Goal: Task Accomplishment & Management: Use online tool/utility

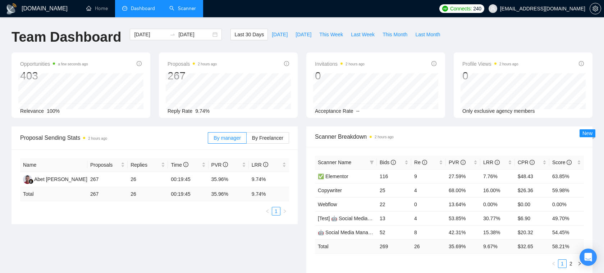
click at [187, 8] on link "Scanner" at bounding box center [182, 8] width 27 height 6
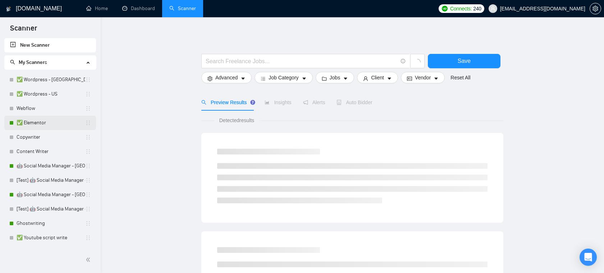
click at [52, 119] on link "✅ Elementor" at bounding box center [51, 123] width 69 height 14
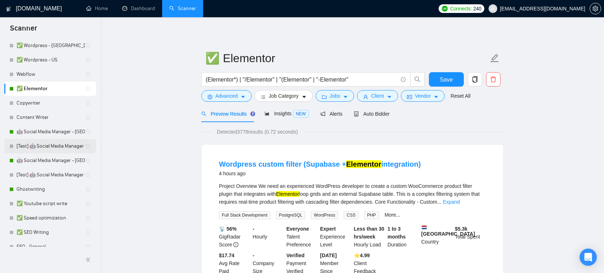
scroll to position [32, 0]
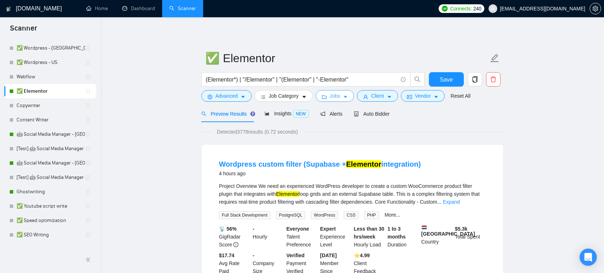
click at [344, 96] on button "Jobs" at bounding box center [335, 95] width 39 height 11
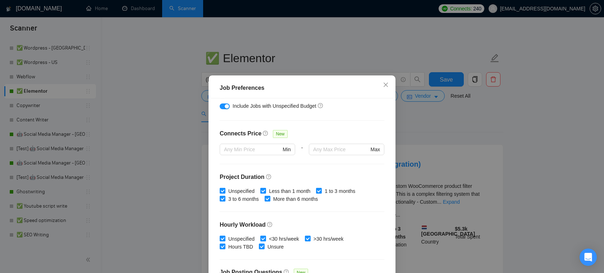
scroll to position [151, 0]
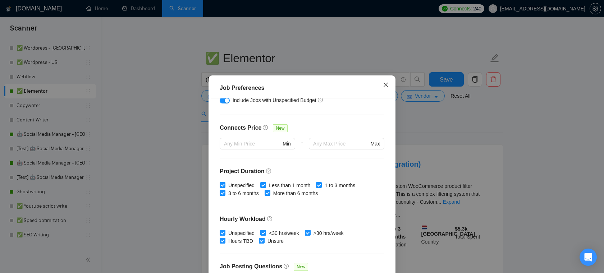
click at [388, 87] on icon "close" at bounding box center [386, 85] width 6 height 6
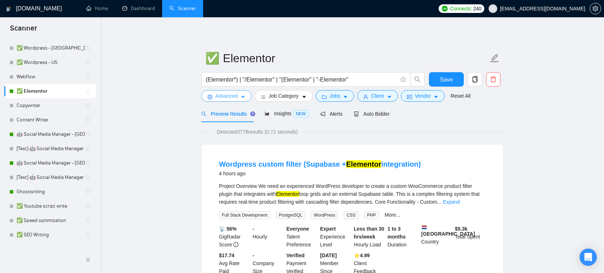
click at [232, 96] on span "Advanced" at bounding box center [226, 96] width 22 height 8
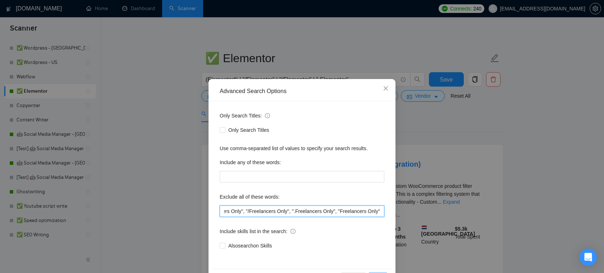
scroll to position [0, 2081]
drag, startPoint x: 334, startPoint y: 208, endPoint x: 387, endPoint y: 212, distance: 53.7
click at [387, 212] on div "Only Search Titles: Only Search Titles Use comma-separated list of values to sp…" at bounding box center [302, 184] width 182 height 167
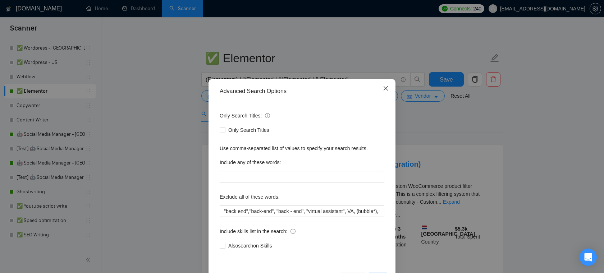
click at [388, 86] on span "Close" at bounding box center [385, 88] width 19 height 19
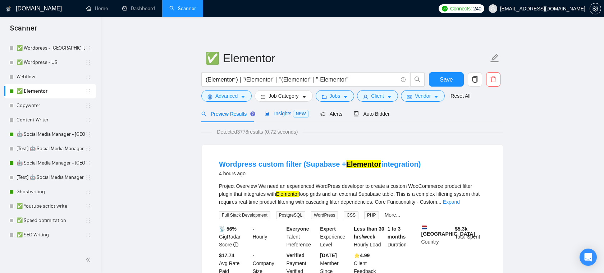
click at [288, 113] on span "Insights NEW" at bounding box center [286, 114] width 44 height 6
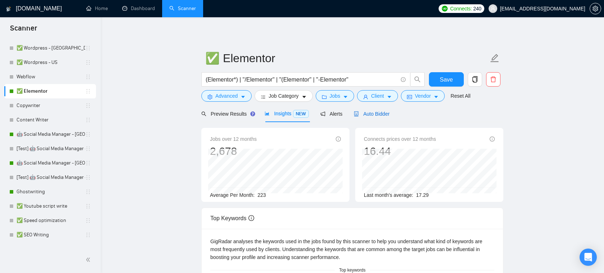
click at [374, 114] on span "Auto Bidder" at bounding box center [372, 114] width 36 height 6
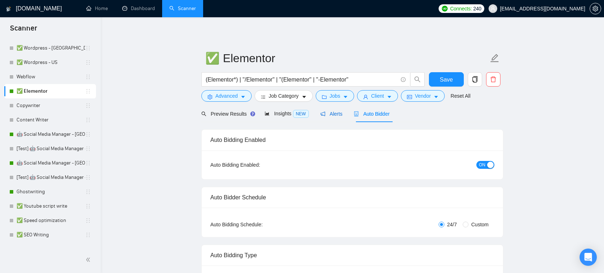
click at [336, 115] on span "Alerts" at bounding box center [331, 114] width 22 height 6
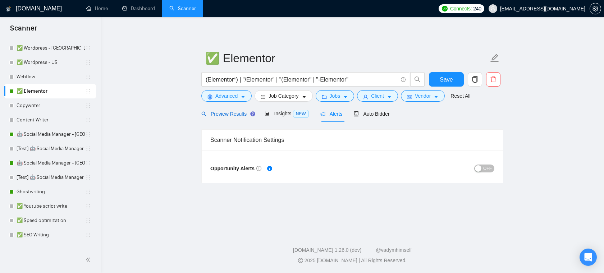
click at [231, 115] on span "Preview Results" at bounding box center [227, 114] width 52 height 6
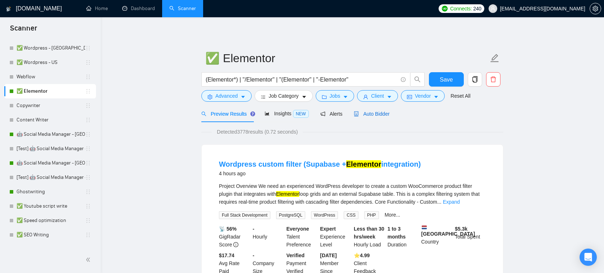
click at [379, 115] on span "Auto Bidder" at bounding box center [372, 114] width 36 height 6
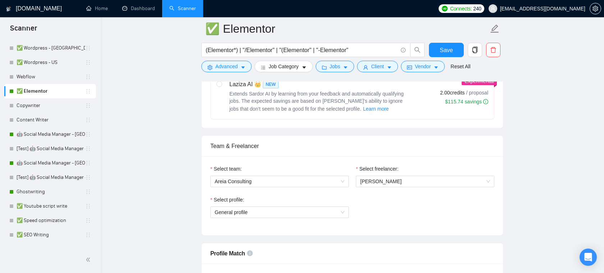
scroll to position [313, 0]
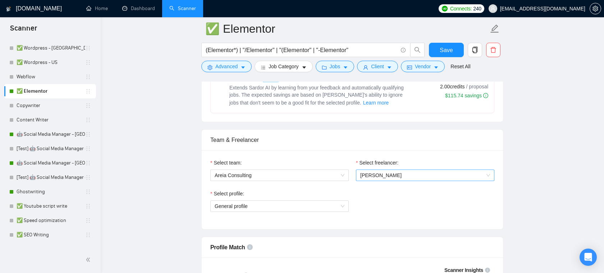
click at [382, 175] on span "[PERSON_NAME]" at bounding box center [380, 175] width 41 height 6
click at [410, 151] on div "Select team: Areia Consulting Select freelancer: [PERSON_NAME] Puerta Select pr…" at bounding box center [352, 189] width 301 height 79
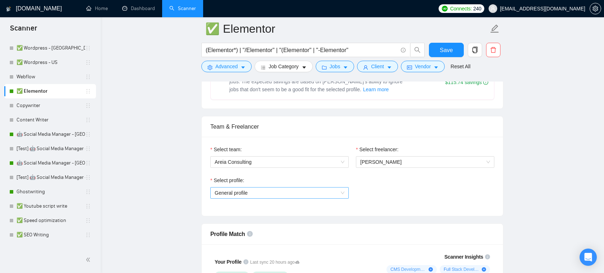
scroll to position [331, 0]
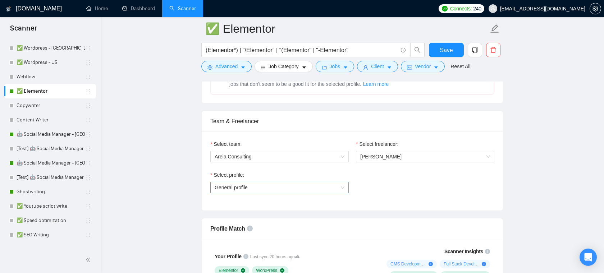
click at [318, 189] on span "General profile" at bounding box center [280, 187] width 130 height 11
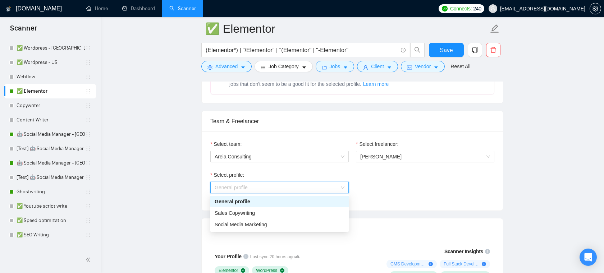
click at [383, 187] on div "Select profile: General profile" at bounding box center [352, 186] width 291 height 31
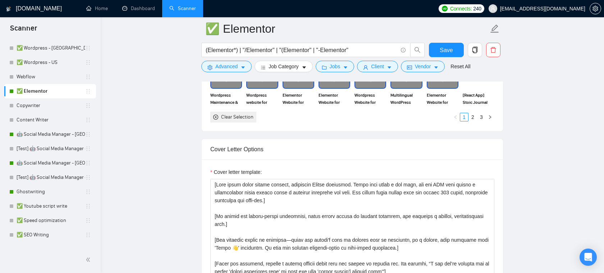
scroll to position [750, 0]
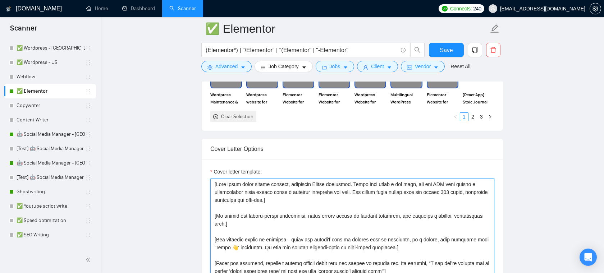
click at [317, 204] on textarea "Cover letter template:" at bounding box center [352, 260] width 284 height 162
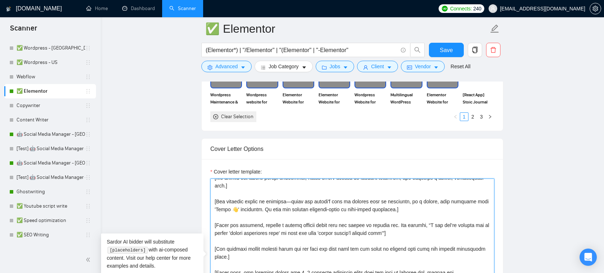
scroll to position [49, 0]
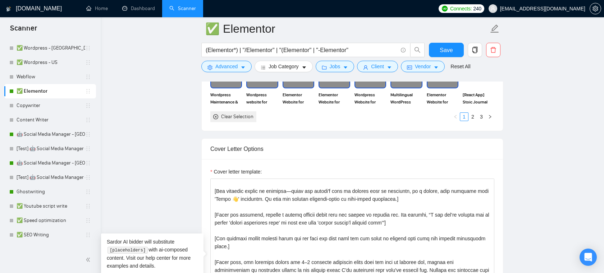
click at [311, 168] on div "Cover letter template:" at bounding box center [352, 173] width 284 height 11
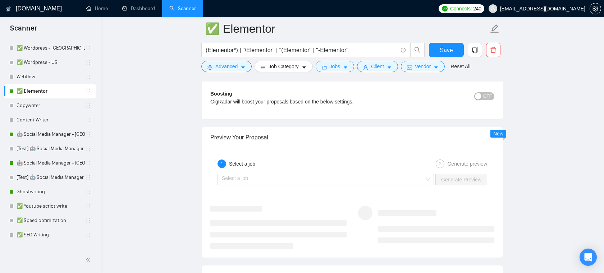
scroll to position [1364, 0]
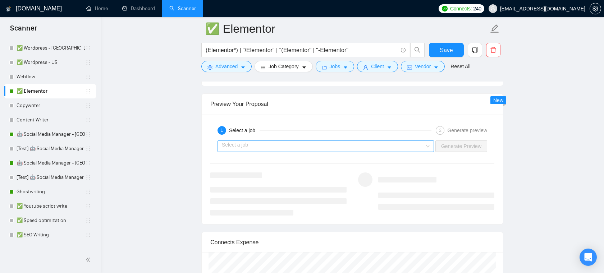
click at [351, 146] on input "search" at bounding box center [323, 146] width 203 height 11
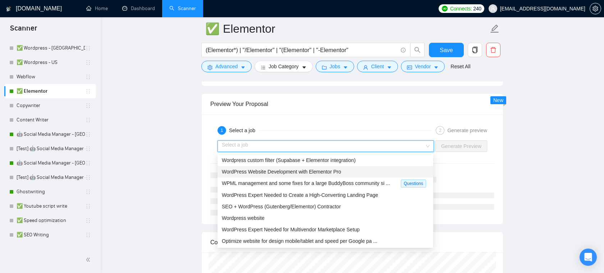
click at [290, 174] on span "WordPress Website Development with Elementor Pro" at bounding box center [281, 172] width 119 height 6
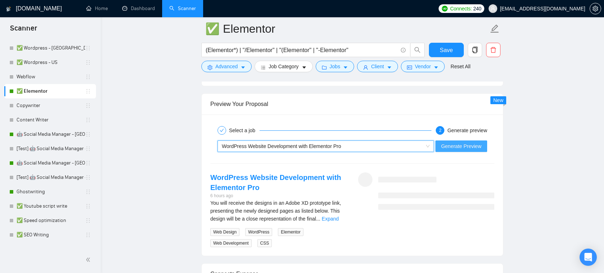
click at [459, 147] on span "Generate Preview" at bounding box center [461, 146] width 40 height 8
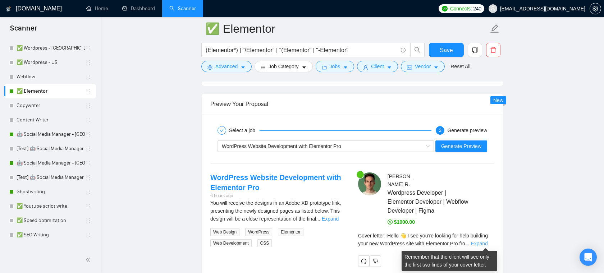
click at [480, 244] on link "Expand" at bounding box center [478, 244] width 17 height 6
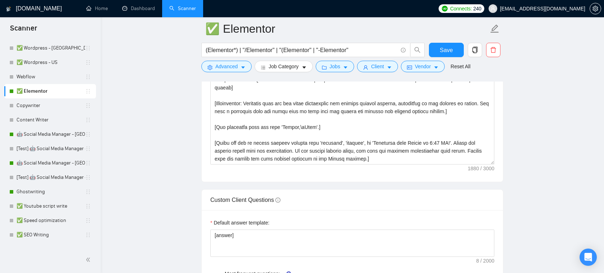
scroll to position [802, 0]
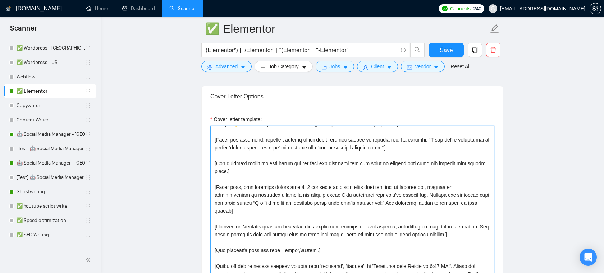
click at [302, 171] on textarea "Cover letter template:" at bounding box center [352, 207] width 284 height 162
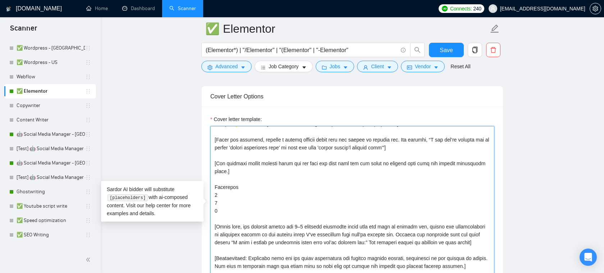
click at [245, 194] on textarea "Cover letter template:" at bounding box center [352, 207] width 284 height 162
click at [238, 201] on textarea "Cover letter template:" at bounding box center [352, 207] width 284 height 162
click at [236, 212] on textarea "Cover letter template:" at bounding box center [352, 207] width 284 height 162
click at [238, 203] on textarea "Cover letter template:" at bounding box center [352, 207] width 284 height 162
click at [238, 195] on textarea "Cover letter template:" at bounding box center [352, 207] width 284 height 162
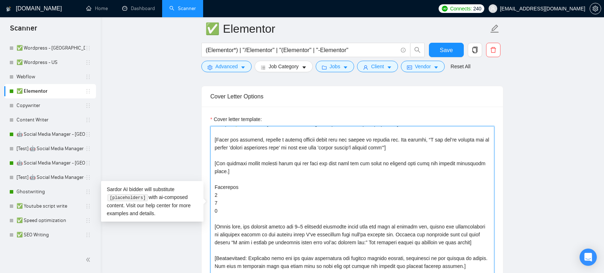
drag, startPoint x: 230, startPoint y: 209, endPoint x: 207, endPoint y: 183, distance: 35.4
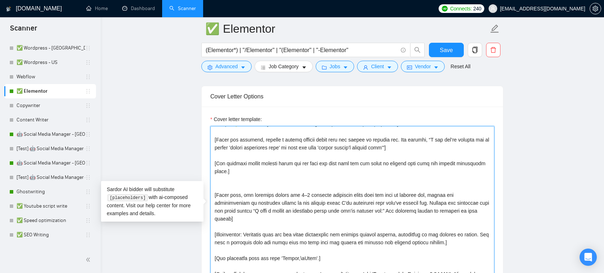
type textarea "[Lore ipsum dolor sitame consect, adipiscin Elitse doeiusmod. Tempo inci utlab …"
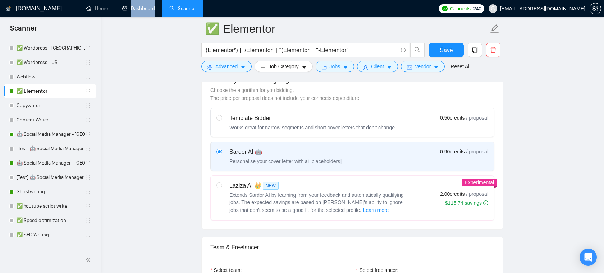
scroll to position [215, 0]
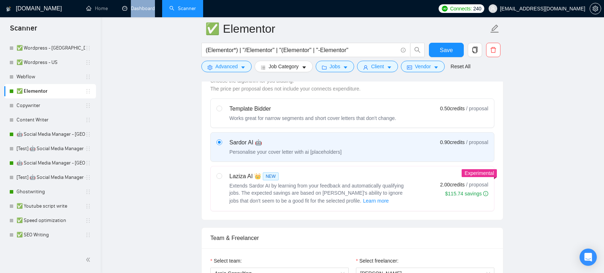
click at [178, 5] on link "Scanner" at bounding box center [182, 8] width 27 height 6
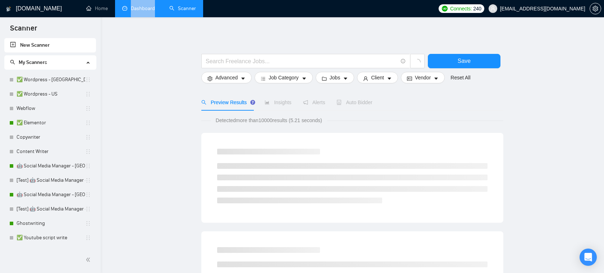
click at [130, 6] on link "Dashboard" at bounding box center [138, 8] width 33 height 6
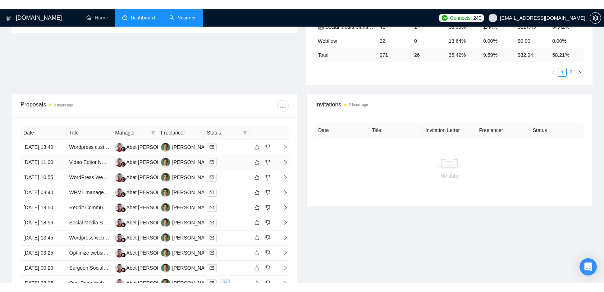
scroll to position [201, 0]
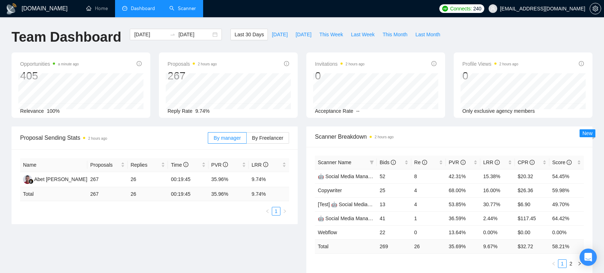
click at [187, 8] on link "Scanner" at bounding box center [182, 8] width 27 height 6
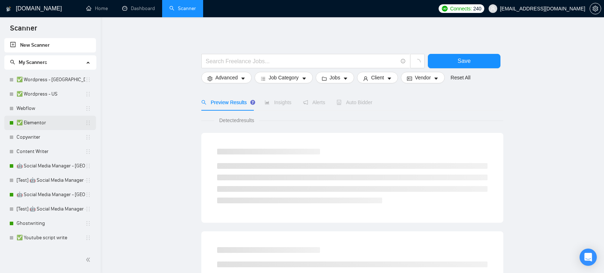
click at [36, 120] on link "✅ Elementor" at bounding box center [51, 123] width 69 height 14
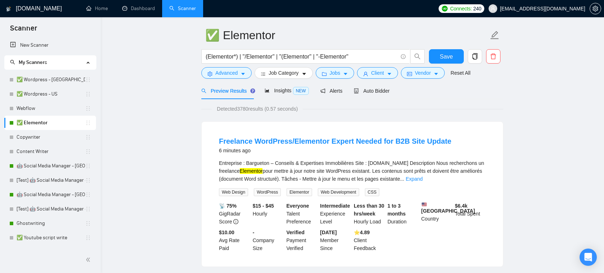
scroll to position [30, 0]
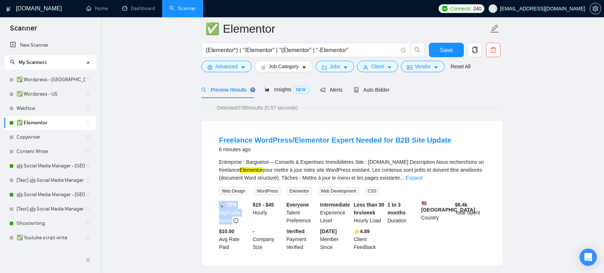
drag, startPoint x: 231, startPoint y: 222, endPoint x: 214, endPoint y: 204, distance: 24.6
click at [214, 204] on li "Freelance WordPress/Elementor Expert Needed for B2B Site Update 6 minutes ago E…" at bounding box center [352, 193] width 284 height 128
click at [227, 205] on b "📡 75%" at bounding box center [228, 205] width 18 height 6
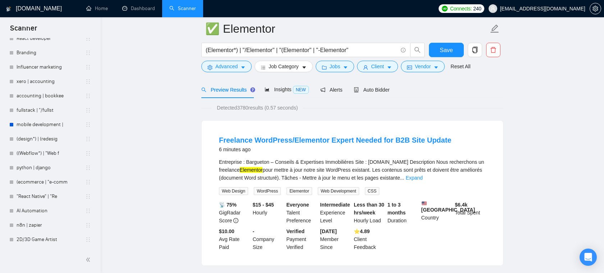
scroll to position [415, 0]
click at [42, 138] on link ""React Native" | "Re" at bounding box center [51, 139] width 69 height 14
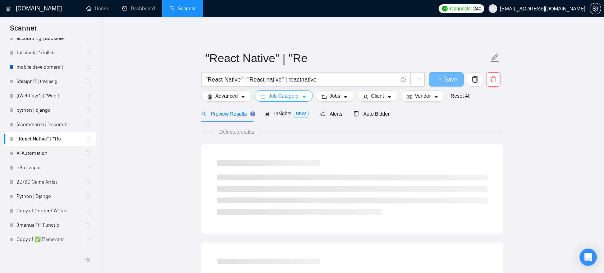
click at [293, 98] on span "Job Category" at bounding box center [283, 96] width 30 height 8
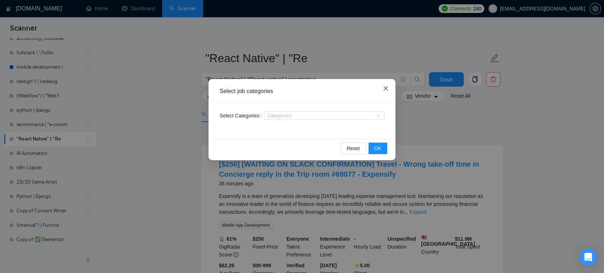
click at [385, 87] on icon "close" at bounding box center [386, 89] width 6 height 6
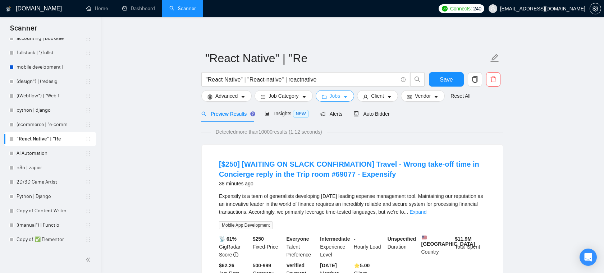
click at [333, 93] on span "Jobs" at bounding box center [335, 96] width 11 height 8
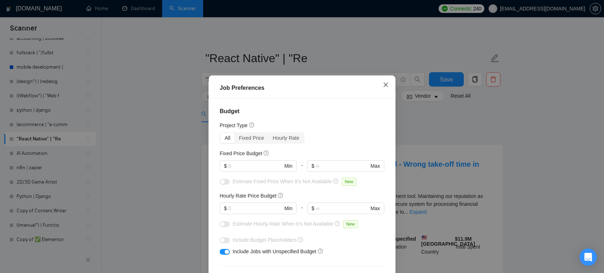
click at [385, 83] on icon "close" at bounding box center [386, 85] width 6 height 6
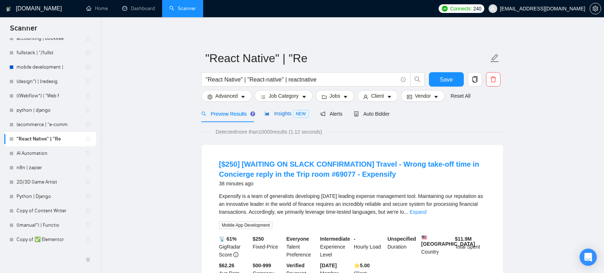
click at [284, 114] on span "Insights NEW" at bounding box center [286, 114] width 44 height 6
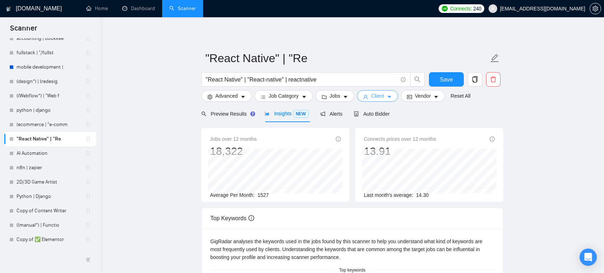
click at [384, 97] on span "Client" at bounding box center [377, 96] width 13 height 8
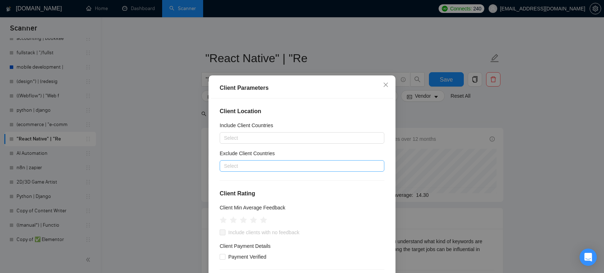
scroll to position [29, 0]
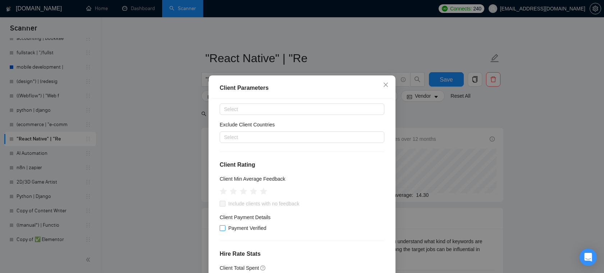
click at [224, 229] on input "Payment Verified" at bounding box center [222, 227] width 5 height 5
checkbox input "true"
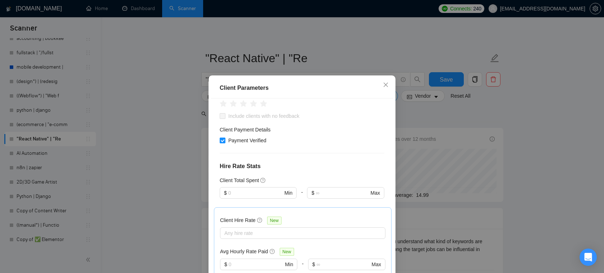
scroll to position [124, 0]
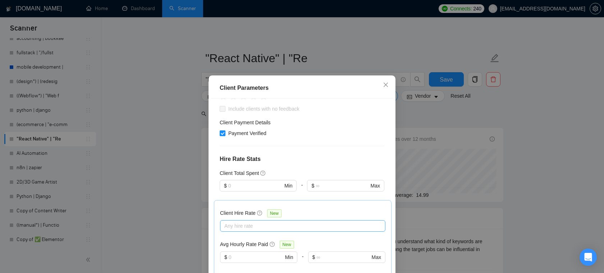
click at [255, 224] on div at bounding box center [299, 226] width 155 height 9
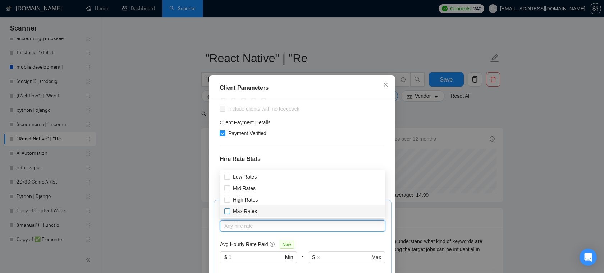
click at [228, 210] on input "Max Rates" at bounding box center [226, 210] width 5 height 5
checkbox input "true"
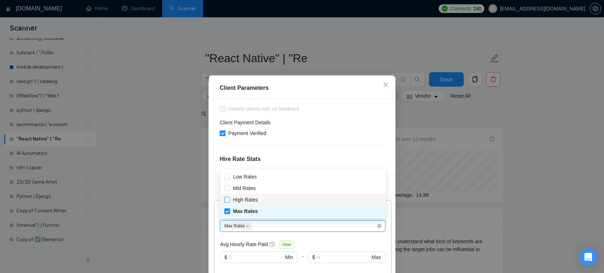
click at [229, 201] on input "High Rates" at bounding box center [226, 199] width 5 height 5
checkbox input "true"
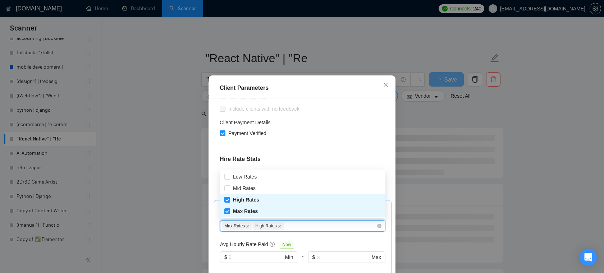
click at [314, 236] on div "Client Hire Rate New Max Rates High Rates Avg Hourly Rate Paid New $ Min - $ Ma…" at bounding box center [302, 244] width 165 height 77
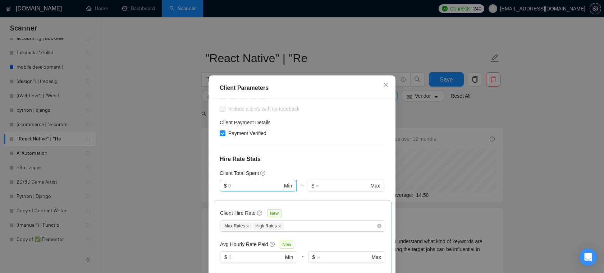
click at [252, 186] on input "text" at bounding box center [255, 186] width 54 height 8
type input "2000"
click at [288, 165] on div "Client Location Include Client Countries Select Exclude Client Countries Select…" at bounding box center [302, 193] width 182 height 191
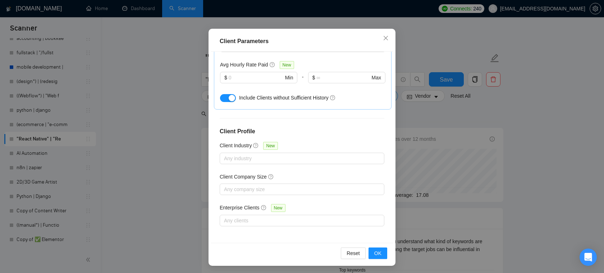
scroll to position [48, 0]
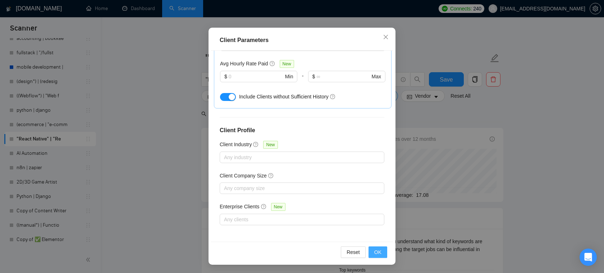
click at [382, 256] on button "OK" at bounding box center [377, 252] width 19 height 11
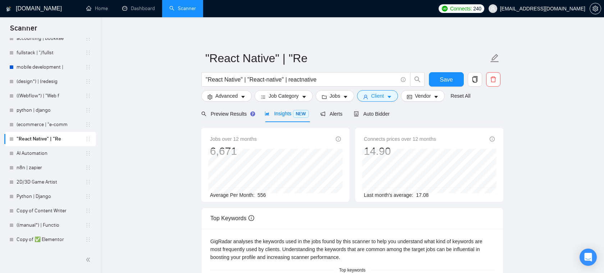
scroll to position [16, 0]
click at [384, 95] on span "Client" at bounding box center [377, 96] width 13 height 8
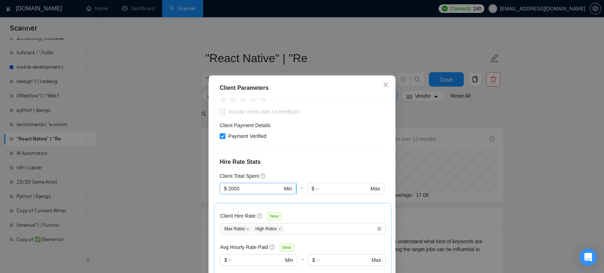
scroll to position [123, 0]
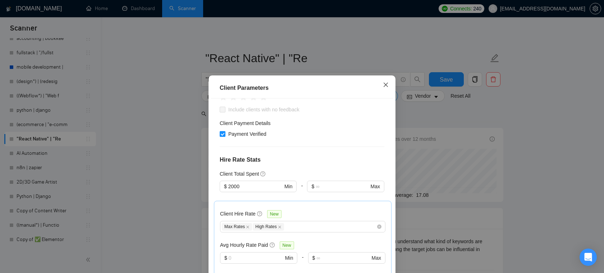
click at [385, 84] on icon "close" at bounding box center [386, 85] width 6 height 6
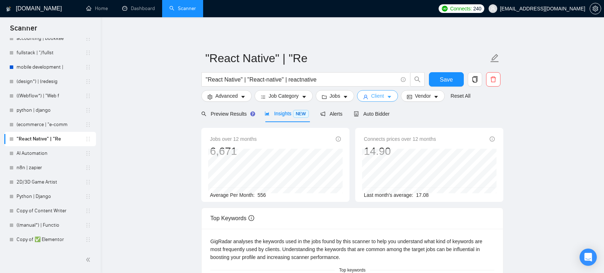
scroll to position [415, 0]
click at [415, 97] on button "Vendor" at bounding box center [423, 95] width 44 height 11
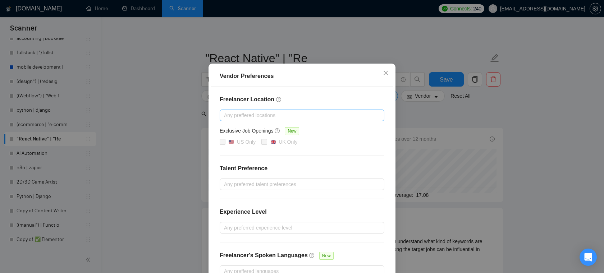
scroll to position [4, 0]
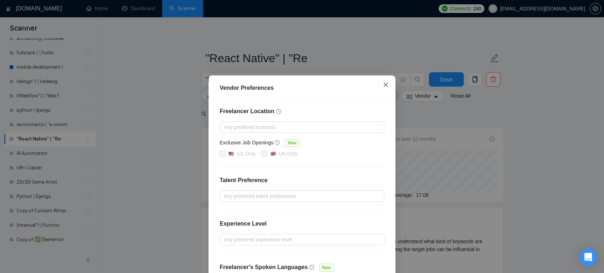
click at [386, 84] on icon "close" at bounding box center [386, 85] width 6 height 6
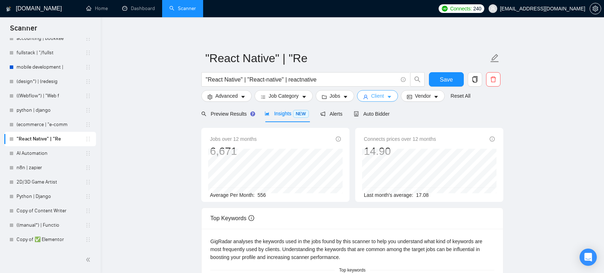
click at [384, 96] on span "Client" at bounding box center [377, 96] width 13 height 8
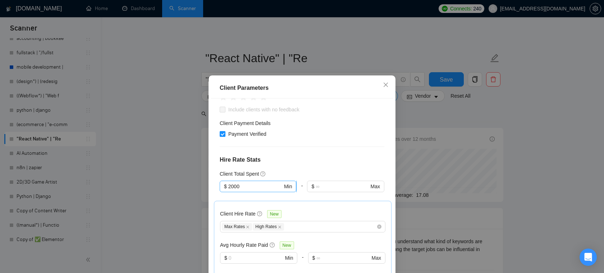
click at [249, 183] on input "2000" at bounding box center [255, 187] width 54 height 8
click at [285, 163] on h4 "Hire Rate Stats" at bounding box center [302, 160] width 165 height 9
click at [248, 226] on icon "close" at bounding box center [248, 227] width 3 height 3
click at [248, 226] on icon "close" at bounding box center [249, 227] width 4 height 4
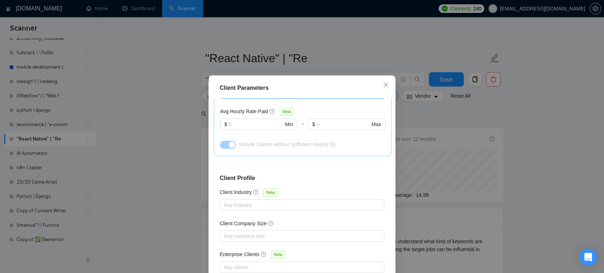
scroll to position [48, 0]
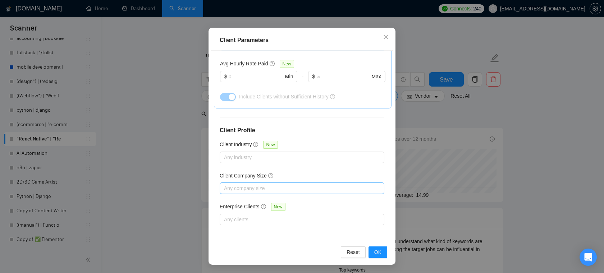
click at [253, 188] on div at bounding box center [298, 188] width 154 height 9
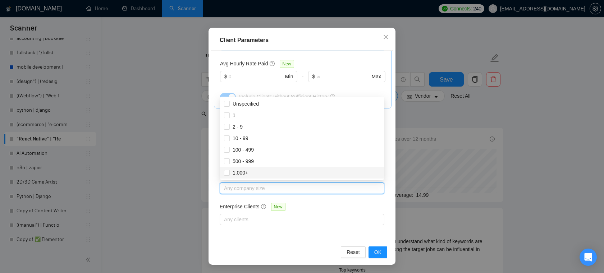
click at [322, 199] on div "Client Location Include Client Countries Select Exclude Client Countries Select…" at bounding box center [302, 146] width 182 height 191
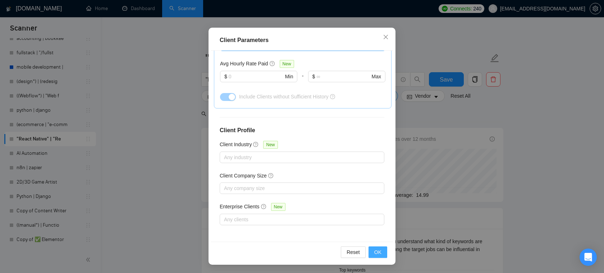
click at [379, 250] on span "OK" at bounding box center [377, 252] width 7 height 8
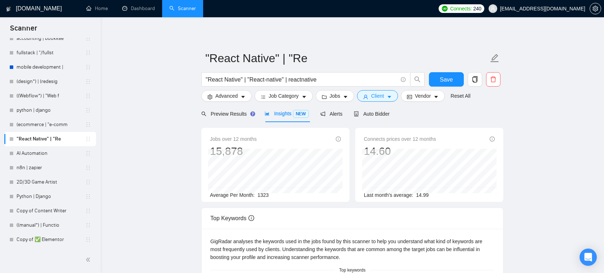
scroll to position [16, 0]
click at [345, 96] on button "Jobs" at bounding box center [335, 95] width 39 height 11
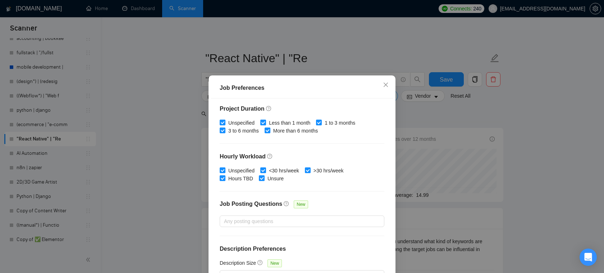
scroll to position [19, 0]
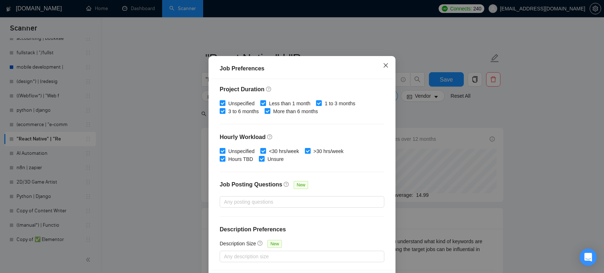
click at [387, 65] on icon "close" at bounding box center [386, 66] width 6 height 6
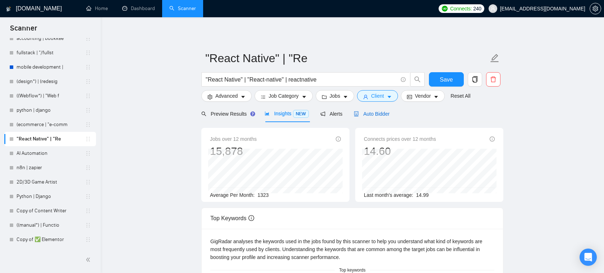
click at [366, 113] on span "Auto Bidder" at bounding box center [372, 114] width 36 height 6
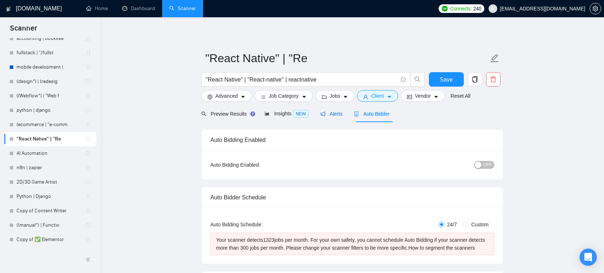
click at [333, 114] on span "Alerts" at bounding box center [331, 114] width 22 height 6
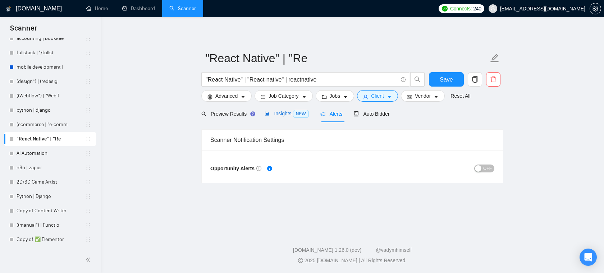
click at [291, 114] on span "Insights NEW" at bounding box center [286, 114] width 44 height 6
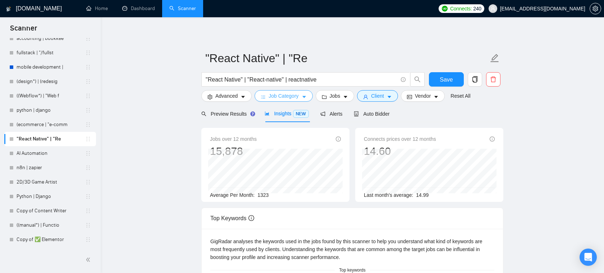
click at [298, 95] on span "Job Category" at bounding box center [283, 96] width 30 height 8
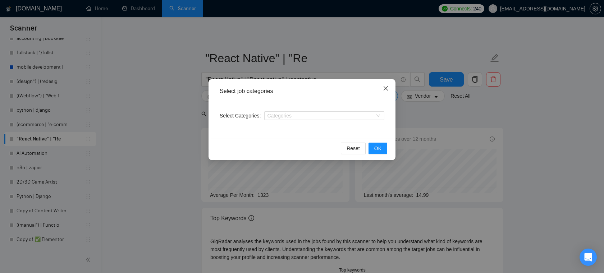
click at [389, 92] on span "Close" at bounding box center [385, 88] width 19 height 19
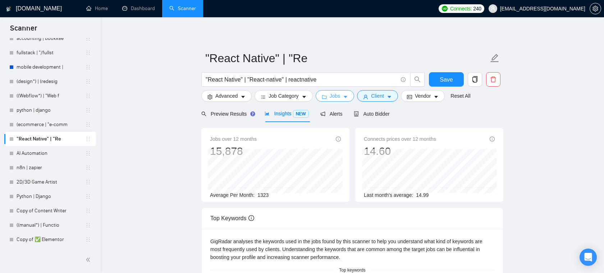
click at [339, 94] on span "Jobs" at bounding box center [335, 96] width 11 height 8
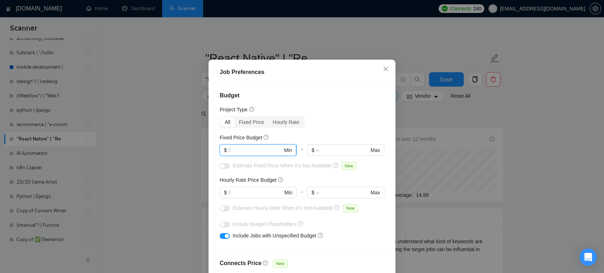
click at [266, 154] on input "text" at bounding box center [255, 150] width 54 height 8
type input "2000"
click at [245, 197] on input "text" at bounding box center [255, 193] width 54 height 8
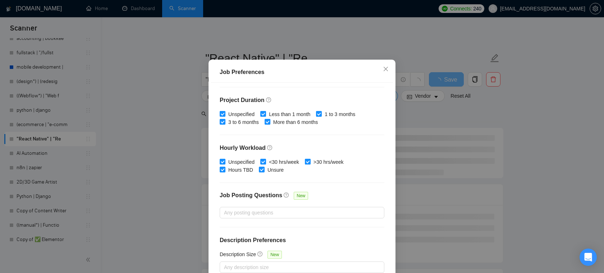
scroll to position [214, 0]
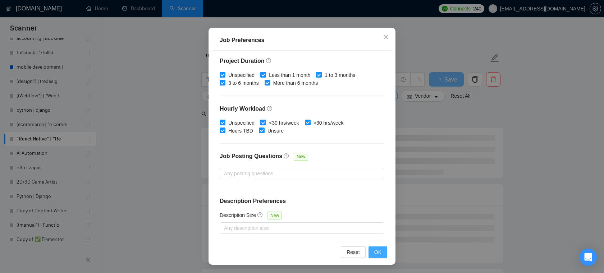
click at [379, 249] on span "OK" at bounding box center [377, 252] width 7 height 8
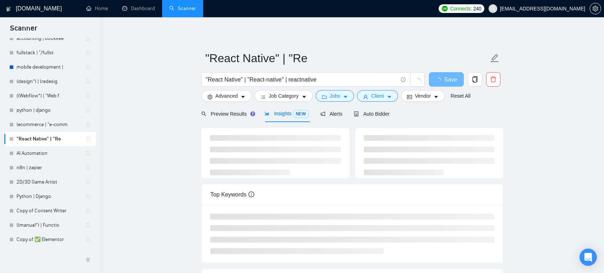
scroll to position [16, 0]
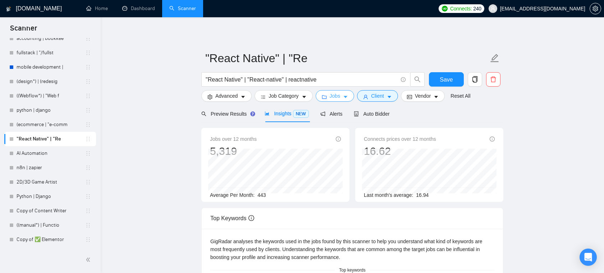
click at [331, 95] on button "Jobs" at bounding box center [335, 95] width 39 height 11
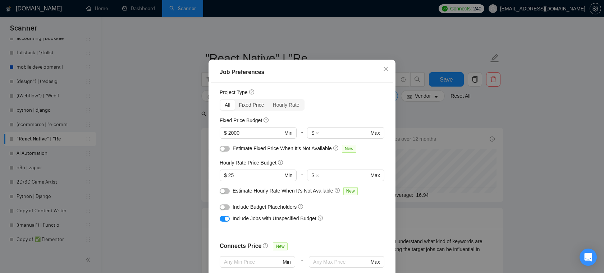
scroll to position [12, 0]
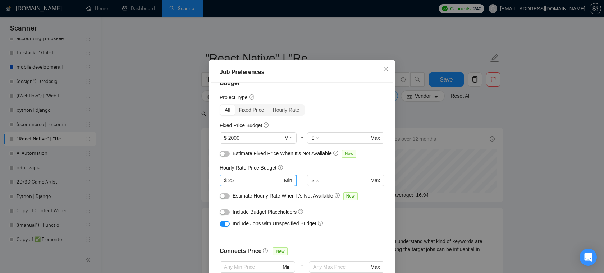
click at [244, 184] on input "25" at bounding box center [255, 180] width 54 height 8
type input "8"
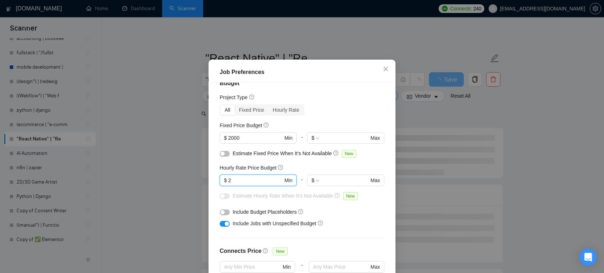
type input "25"
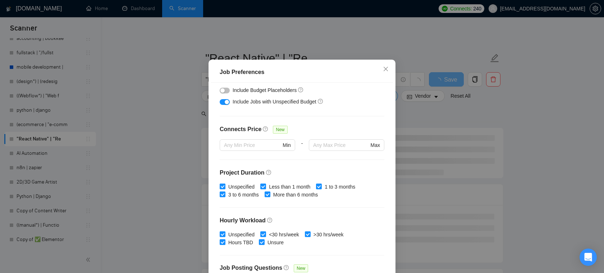
scroll to position [139, 0]
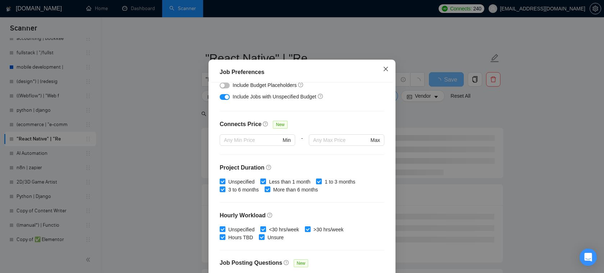
click at [388, 72] on icon "close" at bounding box center [386, 69] width 6 height 6
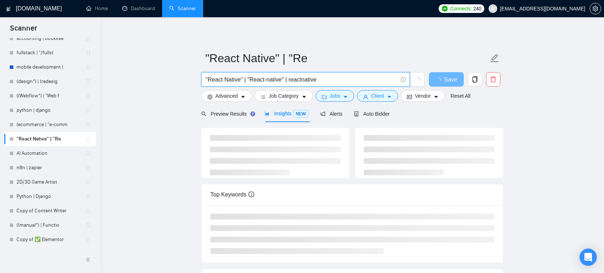
click at [329, 75] on input ""React Native" | "React-native" | reactnative" at bounding box center [302, 79] width 192 height 9
click at [328, 77] on input ""React Native" | "React-native" | reactnative" at bounding box center [302, 79] width 192 height 9
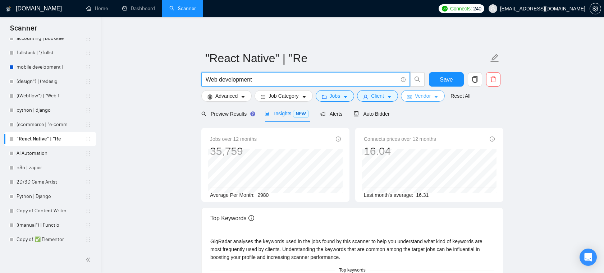
type input "Web development"
click at [424, 97] on span "Vendor" at bounding box center [423, 96] width 16 height 8
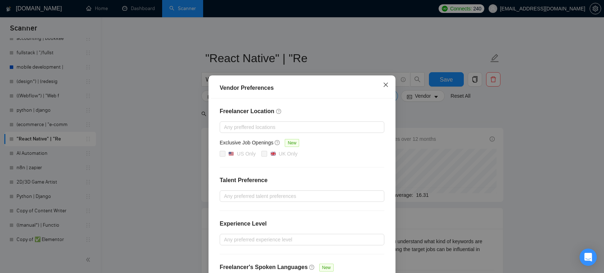
click at [385, 88] on icon "close" at bounding box center [386, 85] width 6 height 6
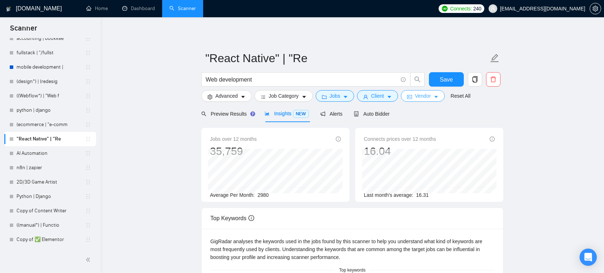
click at [424, 98] on span "Vendor" at bounding box center [423, 96] width 16 height 8
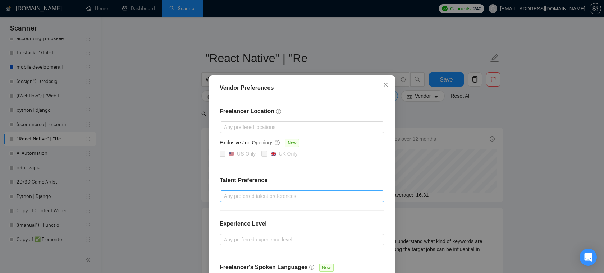
click at [261, 199] on div at bounding box center [298, 196] width 154 height 9
click at [276, 130] on div at bounding box center [298, 127] width 154 height 9
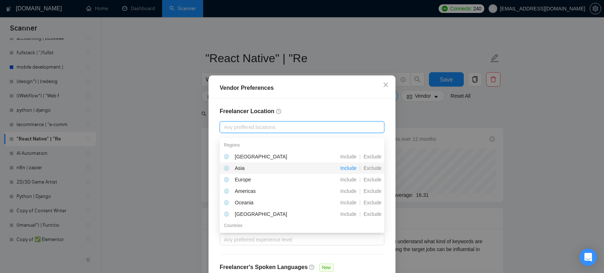
click at [342, 169] on span "Include" at bounding box center [348, 168] width 22 height 6
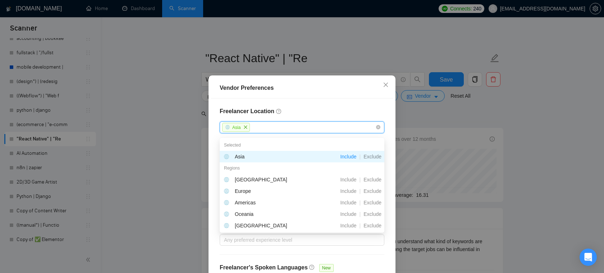
click at [296, 113] on h4 "Freelancer Location" at bounding box center [302, 111] width 165 height 9
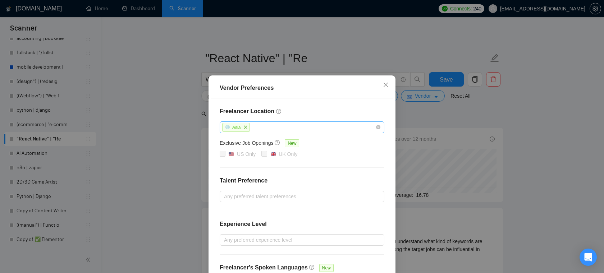
click at [278, 133] on div "Asia" at bounding box center [298, 127] width 154 height 10
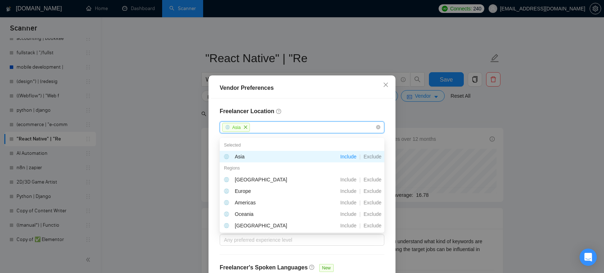
click at [309, 116] on h4 "Freelancer Location" at bounding box center [302, 111] width 165 height 9
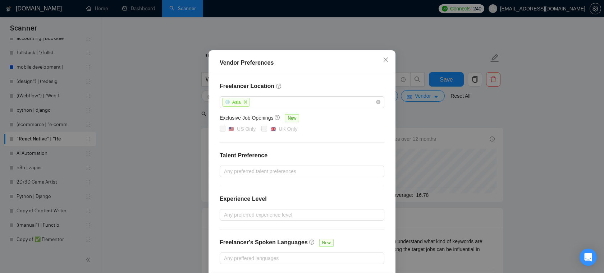
scroll to position [59, 0]
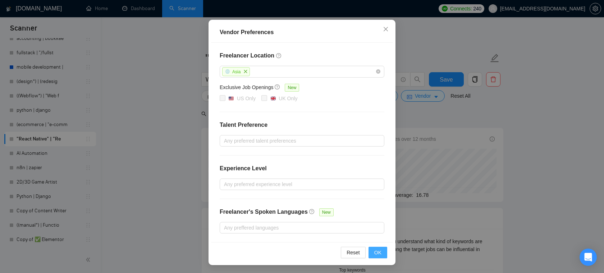
click at [379, 253] on span "OK" at bounding box center [377, 253] width 7 height 8
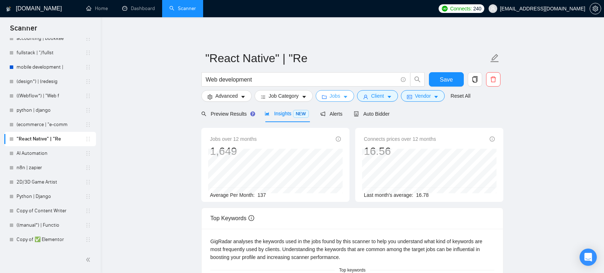
click at [340, 97] on span "Jobs" at bounding box center [335, 96] width 11 height 8
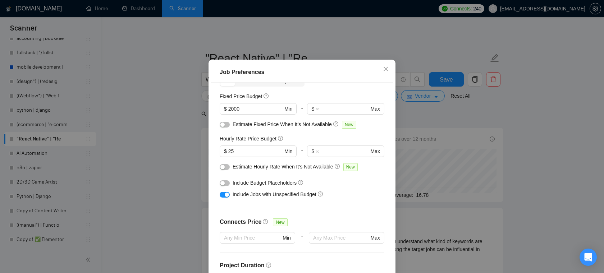
scroll to position [0, 0]
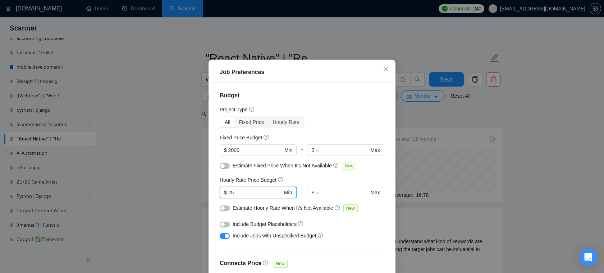
click at [246, 197] on input "25" at bounding box center [255, 193] width 54 height 8
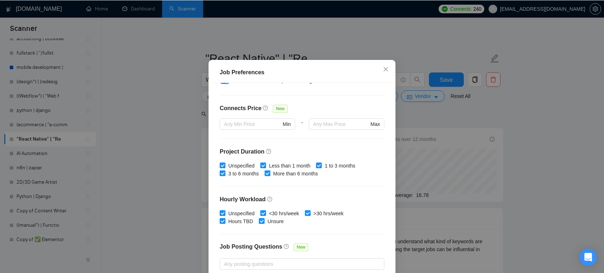
scroll to position [160, 0]
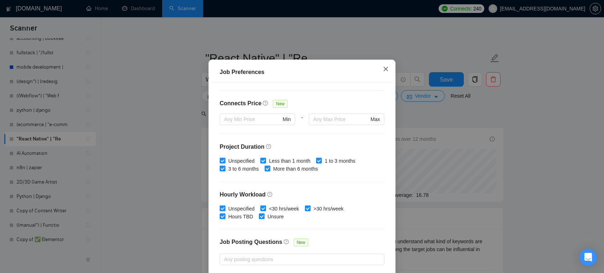
click at [386, 71] on icon "close" at bounding box center [385, 68] width 4 height 4
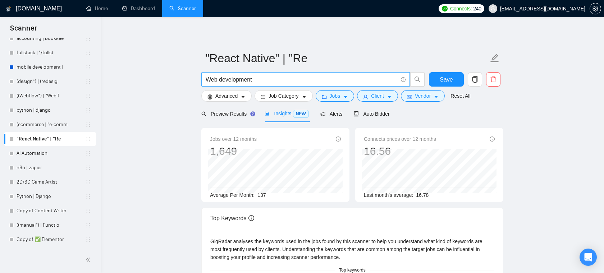
click at [273, 80] on input "Web development" at bounding box center [302, 79] width 192 height 9
click at [378, 114] on span "Auto Bidder" at bounding box center [372, 114] width 36 height 6
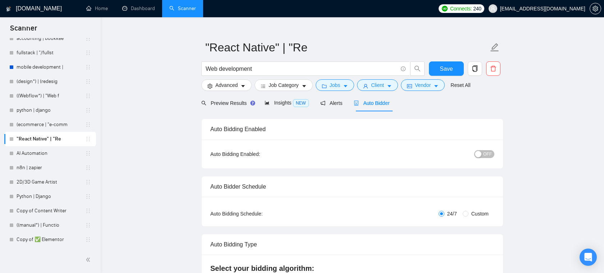
scroll to position [11, 0]
click at [465, 214] on input "Custom" at bounding box center [465, 214] width 6 height 6
radio input "true"
radio input "false"
checkbox input "true"
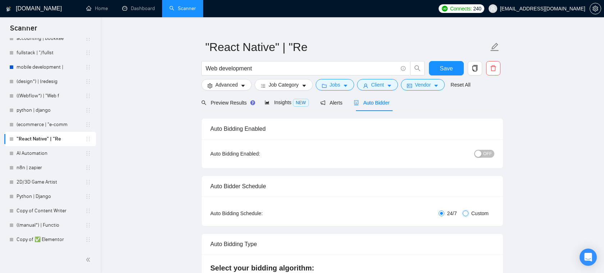
checkbox input "true"
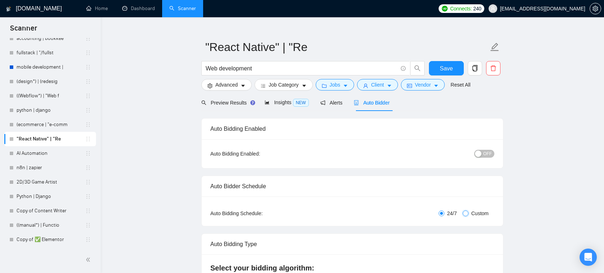
checkbox input "true"
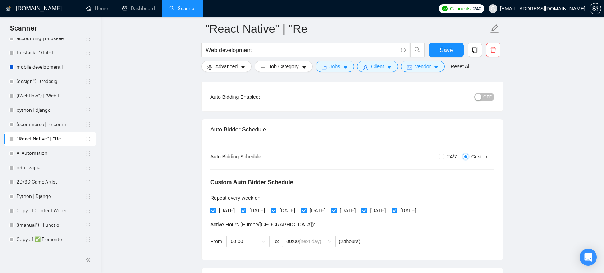
scroll to position [88, 0]
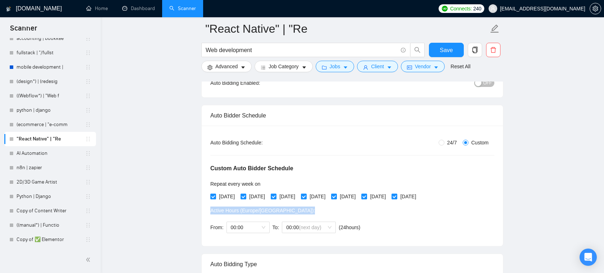
drag, startPoint x: 277, startPoint y: 212, endPoint x: 210, endPoint y: 212, distance: 66.8
click at [210, 212] on span "Active Hours ( Europe/Minsk ):" at bounding box center [262, 211] width 105 height 6
click at [258, 212] on span "Active Hours ( Europe/Minsk ):" at bounding box center [262, 211] width 105 height 6
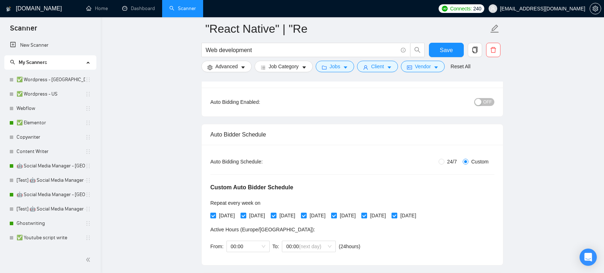
scroll to position [67, 0]
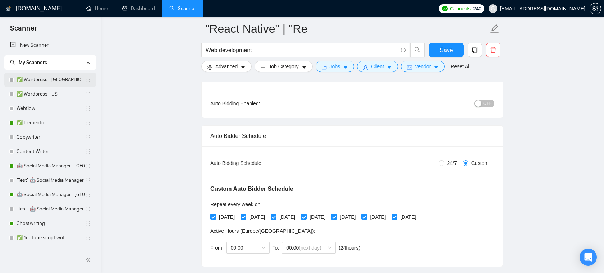
click at [60, 81] on link "✅ Wordpress - [GEOGRAPHIC_DATA]" at bounding box center [51, 80] width 69 height 14
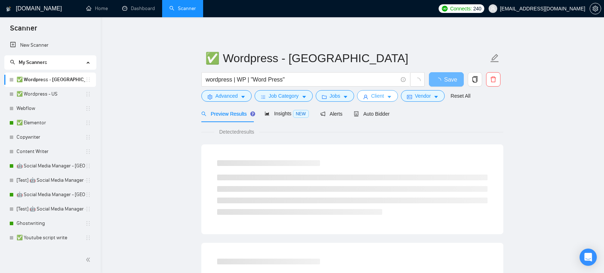
click at [390, 96] on icon "caret-down" at bounding box center [389, 97] width 5 height 5
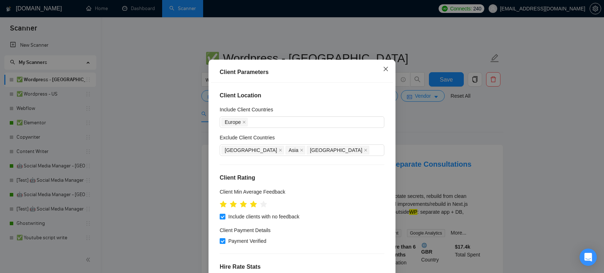
click at [383, 72] on icon "close" at bounding box center [386, 69] width 6 height 6
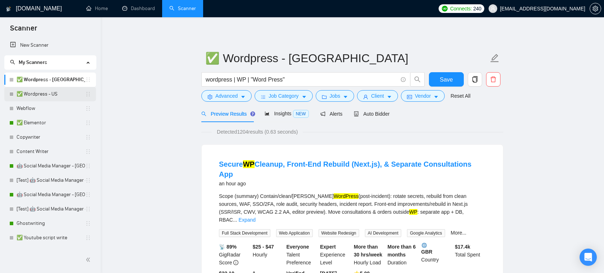
click at [45, 95] on link "✅ Wordpress - US" at bounding box center [51, 94] width 69 height 14
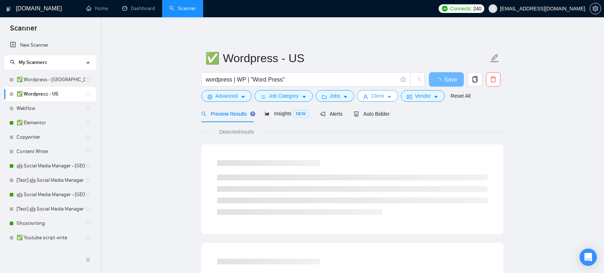
click at [376, 96] on span "Client" at bounding box center [377, 96] width 13 height 8
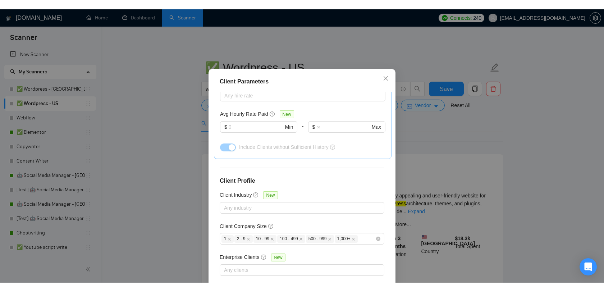
scroll to position [257, 0]
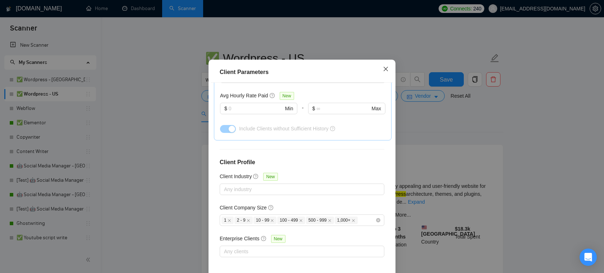
click at [388, 72] on icon "close" at bounding box center [386, 69] width 6 height 6
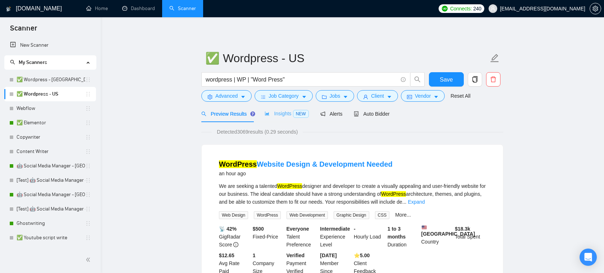
click at [294, 109] on div "Insights NEW" at bounding box center [286, 113] width 44 height 17
